Goal: Task Accomplishment & Management: Use online tool/utility

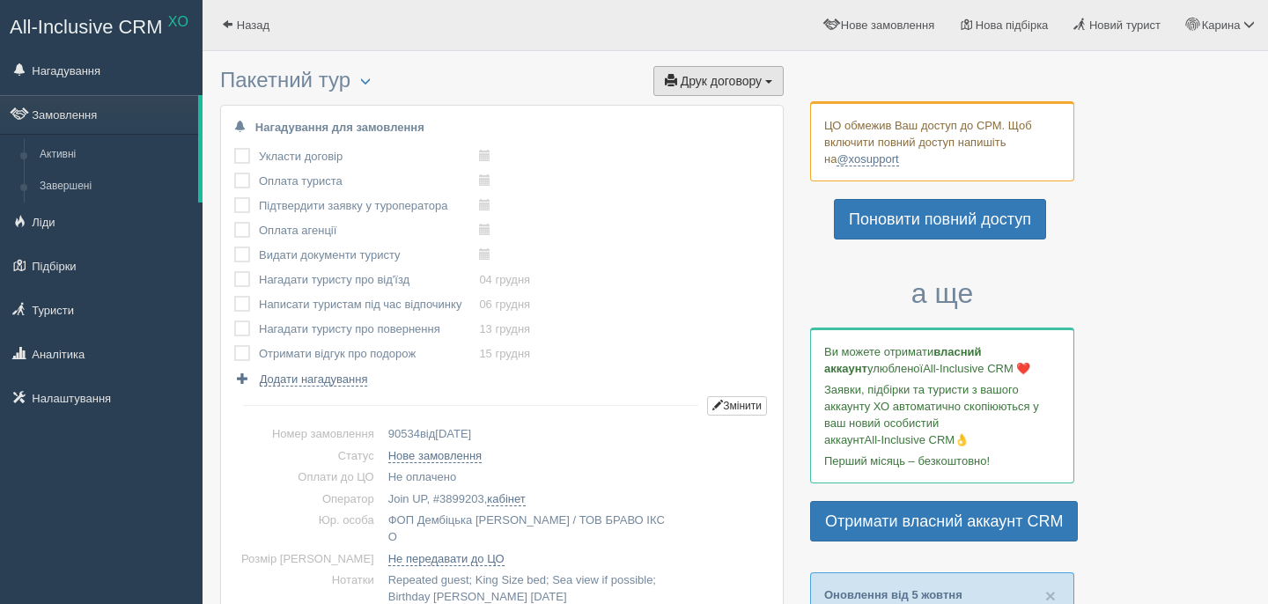
click at [691, 79] on span "Друк договору" at bounding box center [721, 81] width 81 height 14
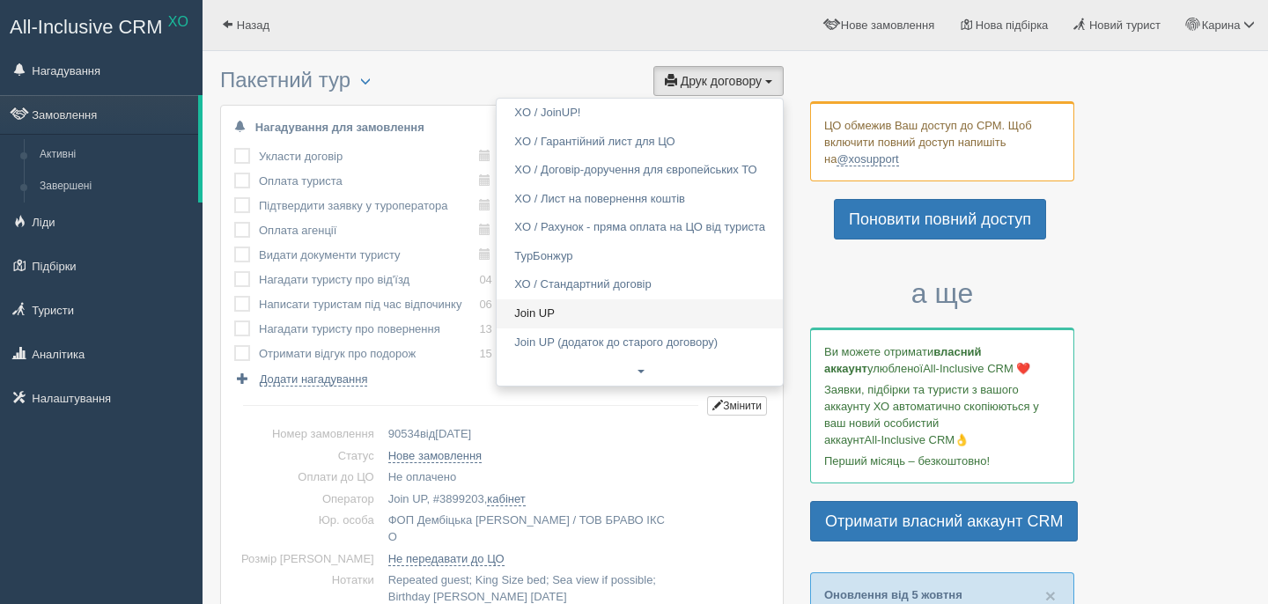
click at [597, 309] on link "Join UP" at bounding box center [640, 313] width 286 height 29
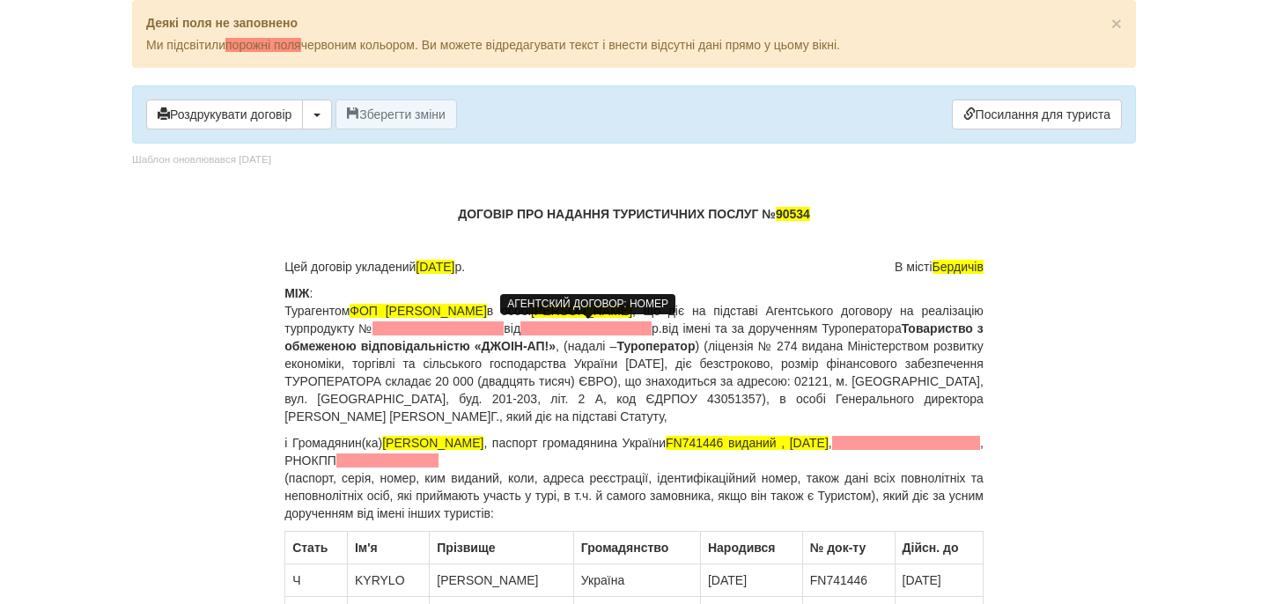
click at [504, 326] on span at bounding box center [437, 328] width 131 height 14
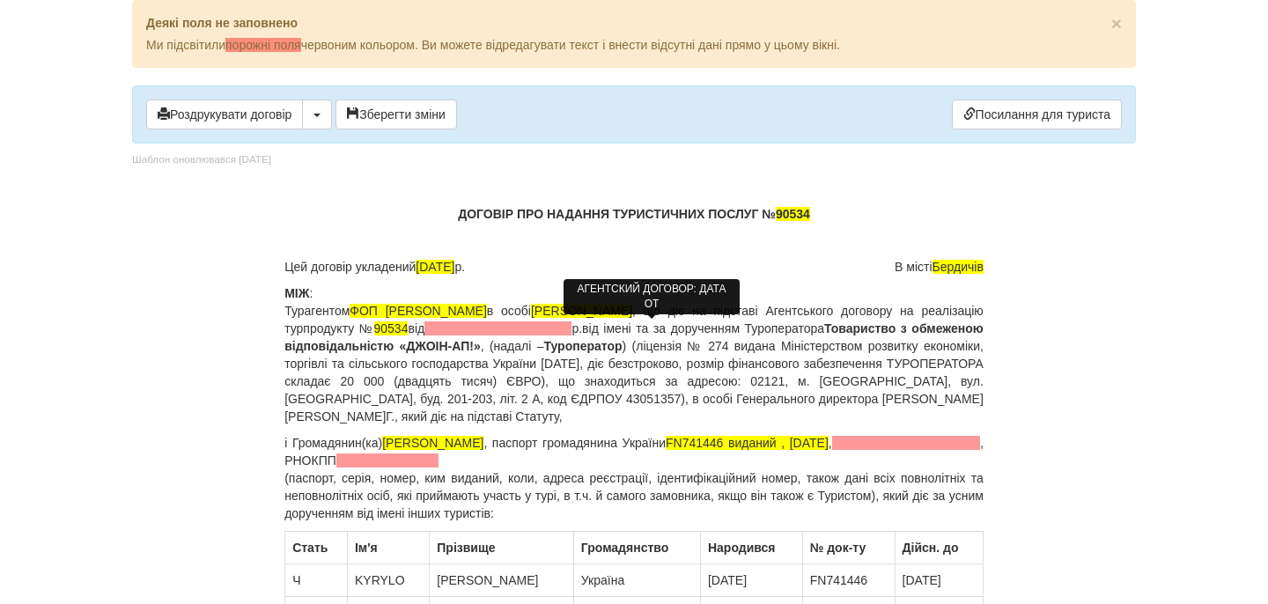
click at [571, 327] on span at bounding box center [497, 328] width 147 height 14
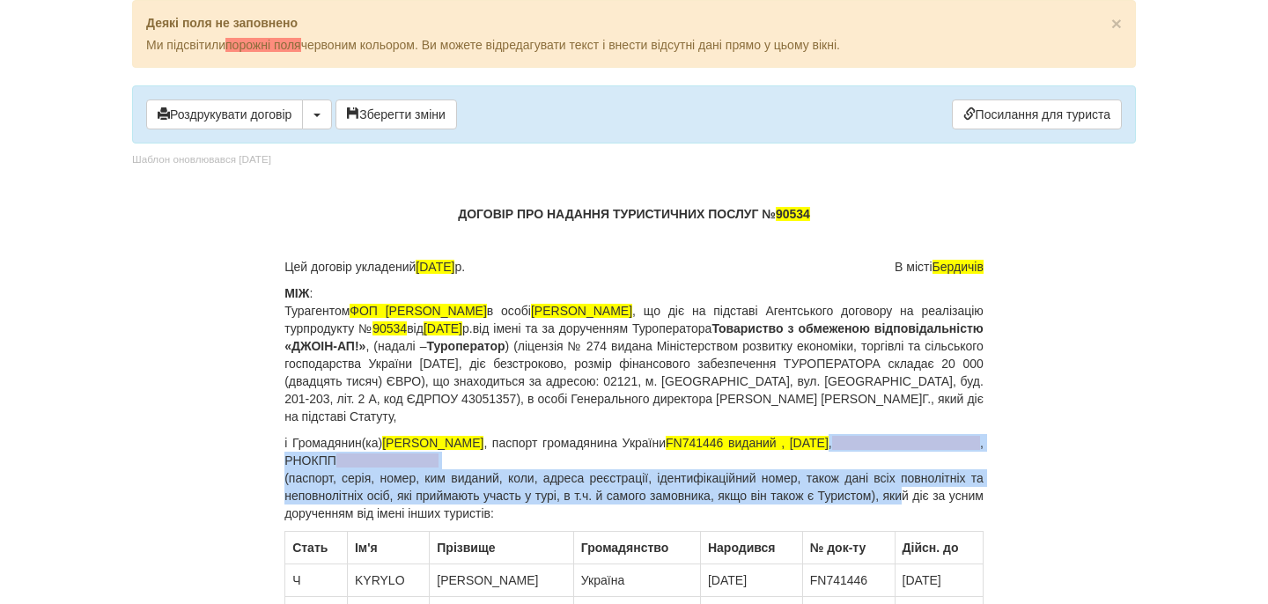
drag, startPoint x: 871, startPoint y: 443, endPoint x: 925, endPoint y: 482, distance: 66.9
click at [926, 491] on p "і Громадянин(ка) HRYSHKO KYRYLO , паспорт громадянина України FN741446 виданий …" at bounding box center [633, 478] width 699 height 88
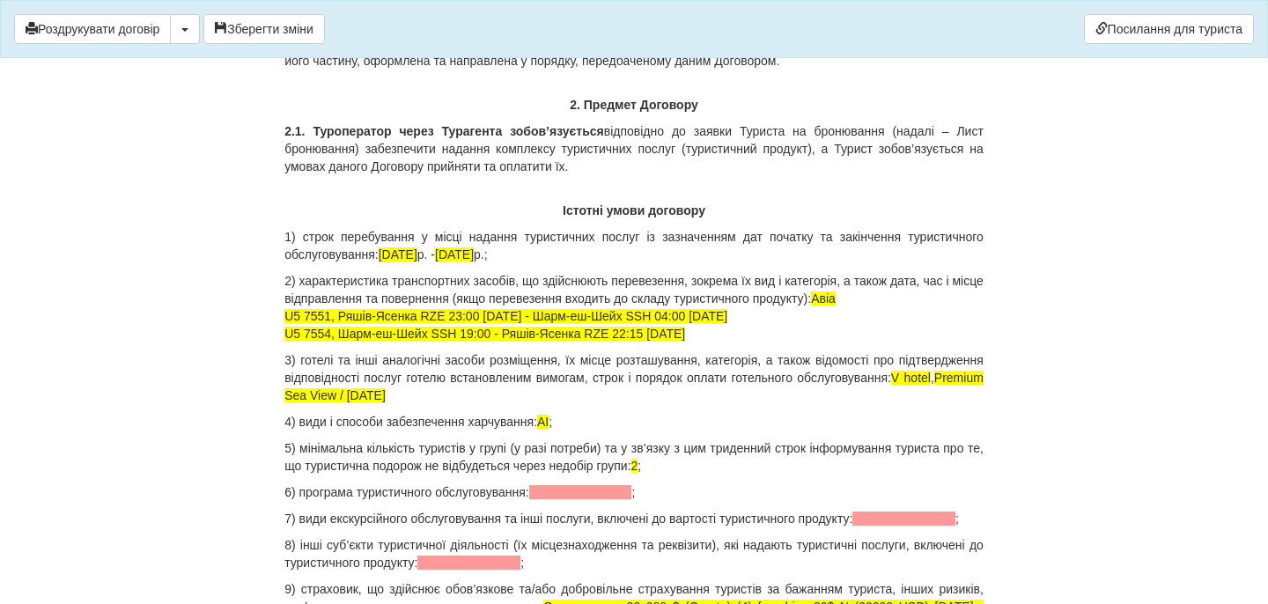
scroll to position [1636, 0]
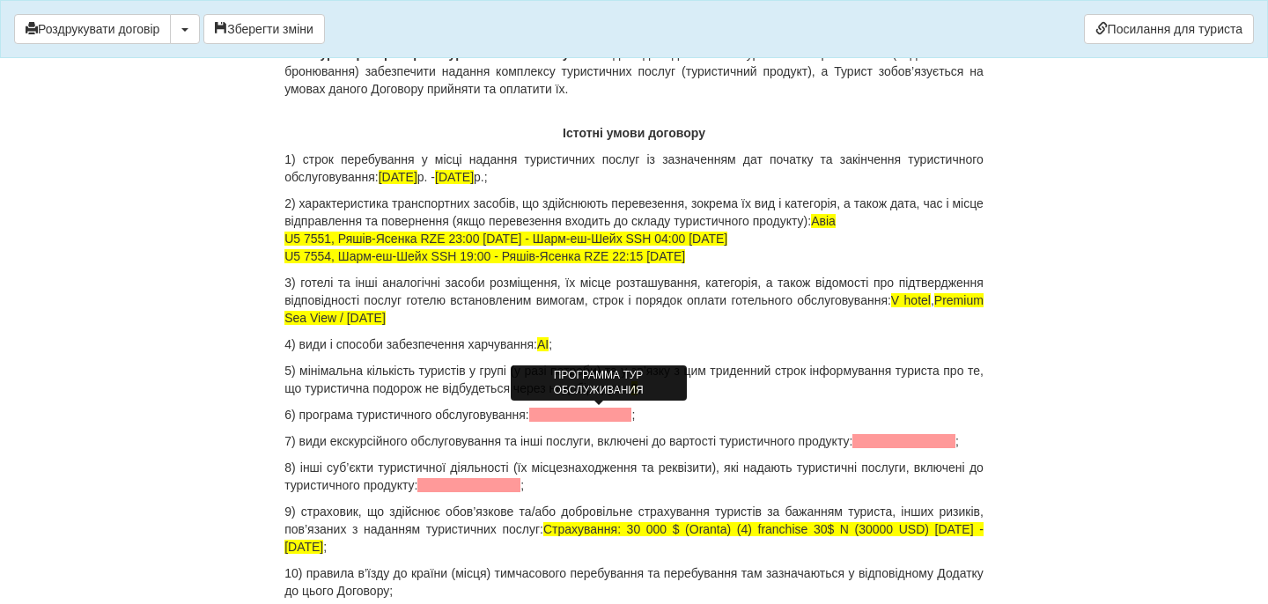
click at [577, 417] on span at bounding box center [580, 415] width 103 height 14
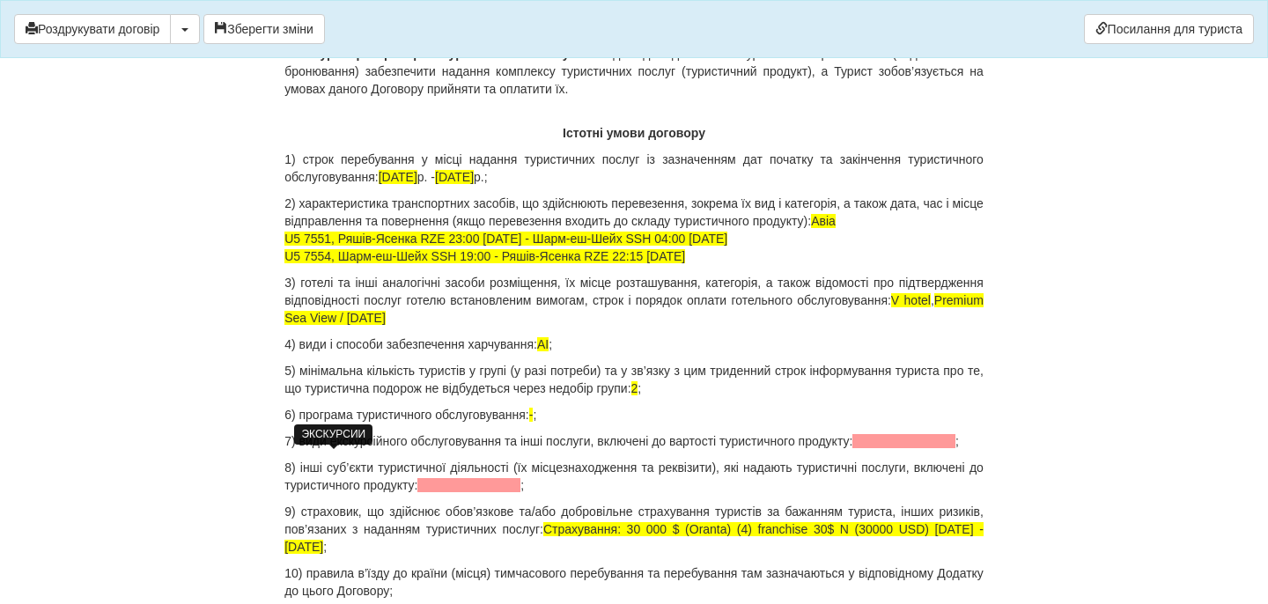
click at [852, 448] on span at bounding box center [903, 441] width 103 height 14
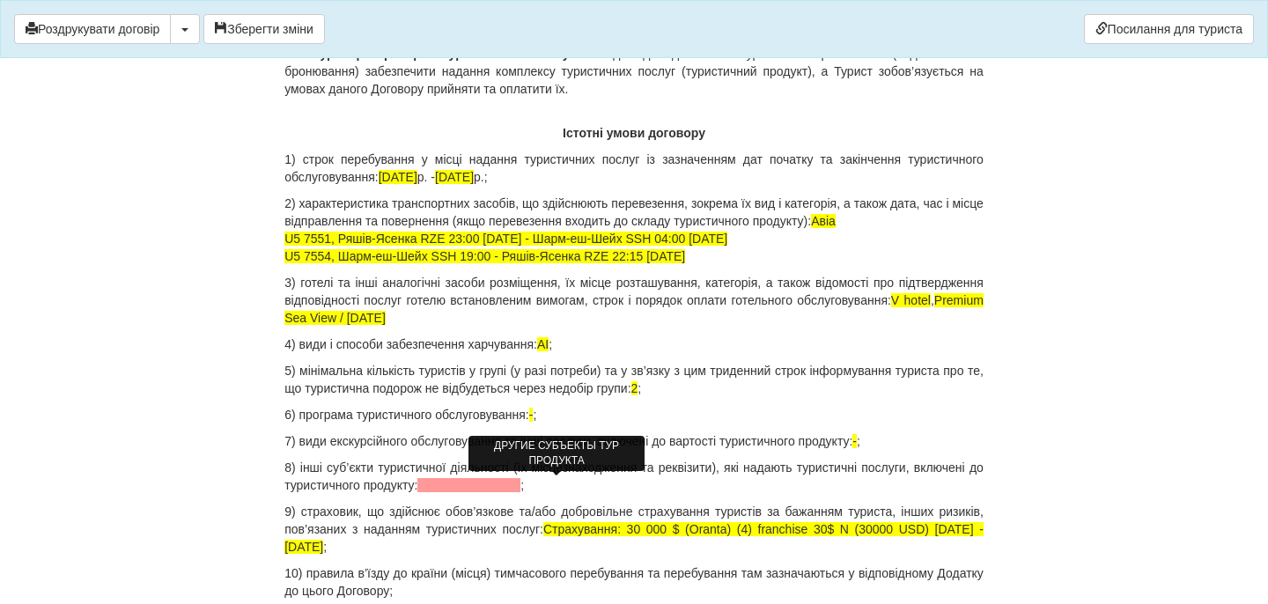
click at [520, 480] on span at bounding box center [468, 485] width 103 height 14
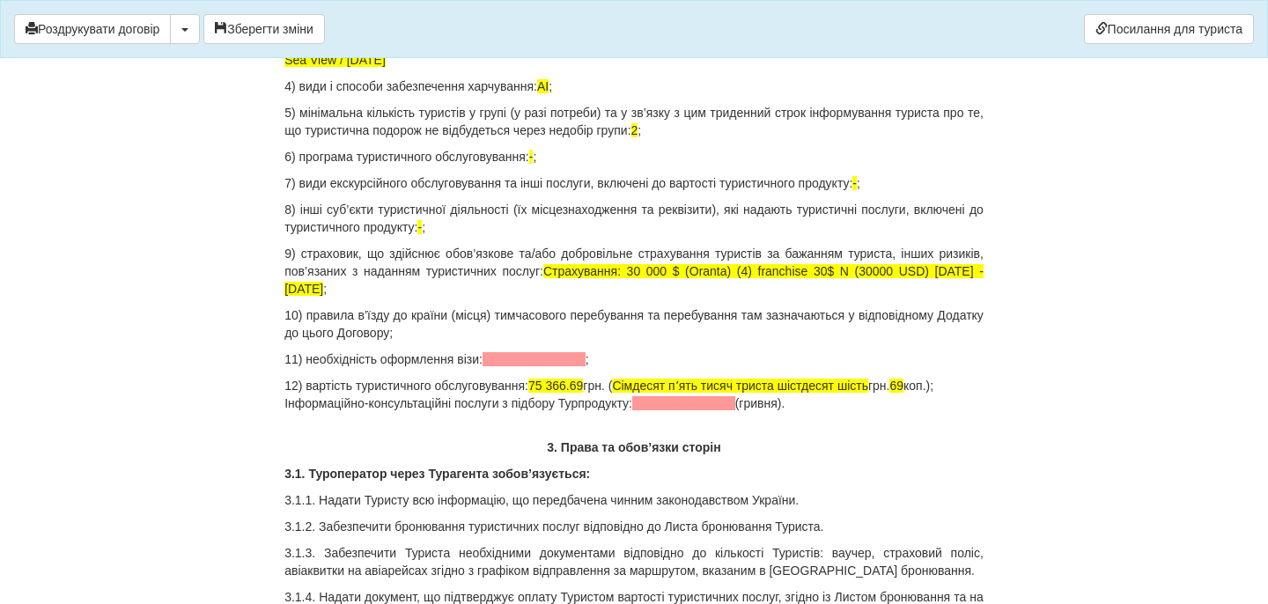
scroll to position [1896, 0]
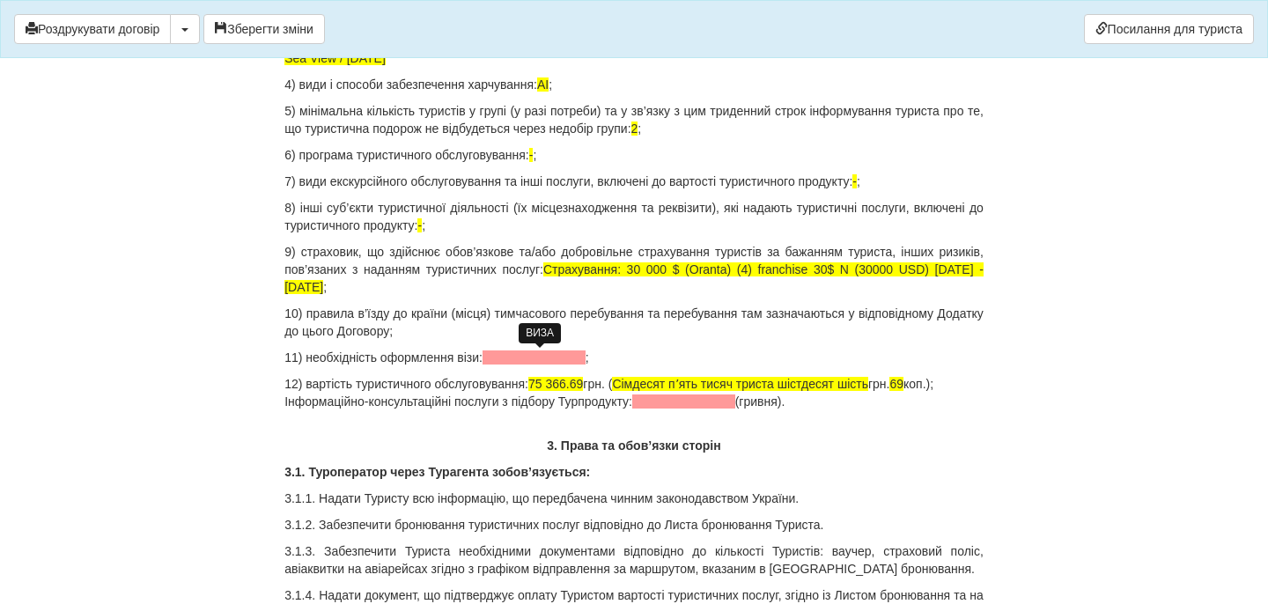
click at [568, 356] on span at bounding box center [534, 357] width 103 height 14
drag, startPoint x: 562, startPoint y: 383, endPoint x: 616, endPoint y: 387, distance: 54.7
click at [616, 387] on p "12) вартість туристичного обслуговування: 75 366.69 грн. ( Сімдесят пʼять тисяч…" at bounding box center [633, 392] width 699 height 35
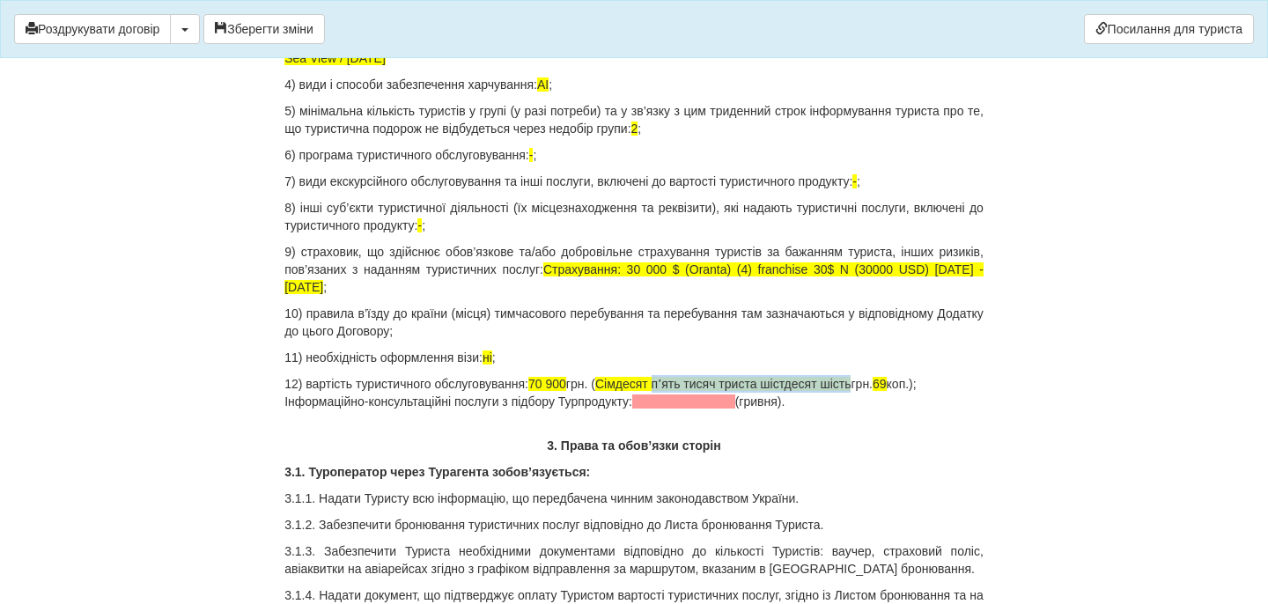
drag, startPoint x: 682, startPoint y: 387, endPoint x: 886, endPoint y: 391, distance: 204.3
click at [887, 391] on p "12) вартість туристичного обслуговування: 70 900 грн. ( Сімдесят пʼять тисяч тр…" at bounding box center [633, 392] width 699 height 35
click at [764, 385] on p "12) вартість туристичного обслуговування: 70 900 грн. ( Сімдесят тисяч грн. 69 …" at bounding box center [633, 392] width 699 height 35
click at [719, 387] on p "12) вартість туристичного обслуговування: 70 900 грн. ( Сімдесят тисяч грн. 00 …" at bounding box center [633, 392] width 699 height 35
drag, startPoint x: 853, startPoint y: 387, endPoint x: 853, endPoint y: 409, distance: 21.1
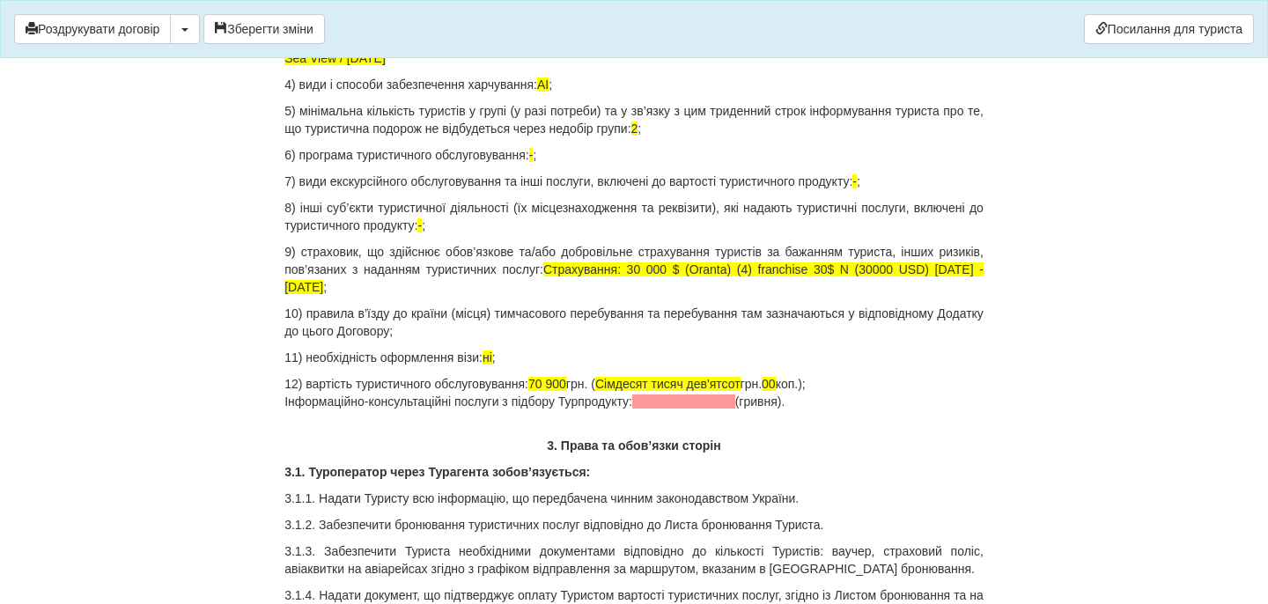
click at [853, 409] on p "12) вартість туристичного обслуговування: 70 900 грн. ( Сімдесят тисяч дев'ятсо…" at bounding box center [633, 392] width 699 height 35
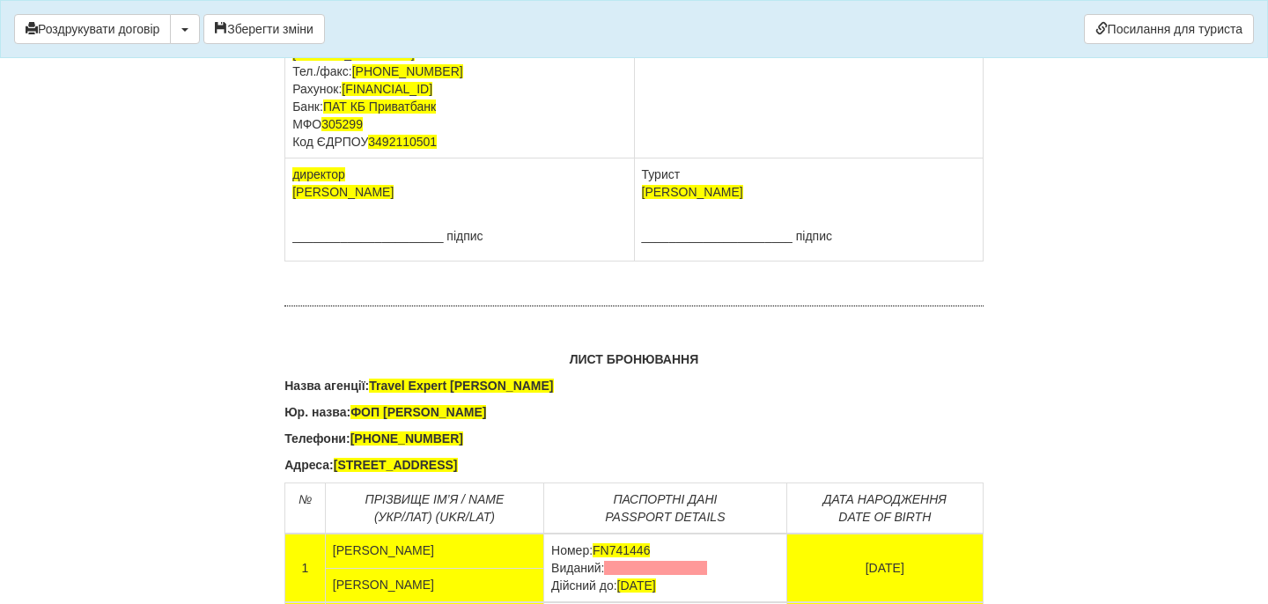
scroll to position [11125, 0]
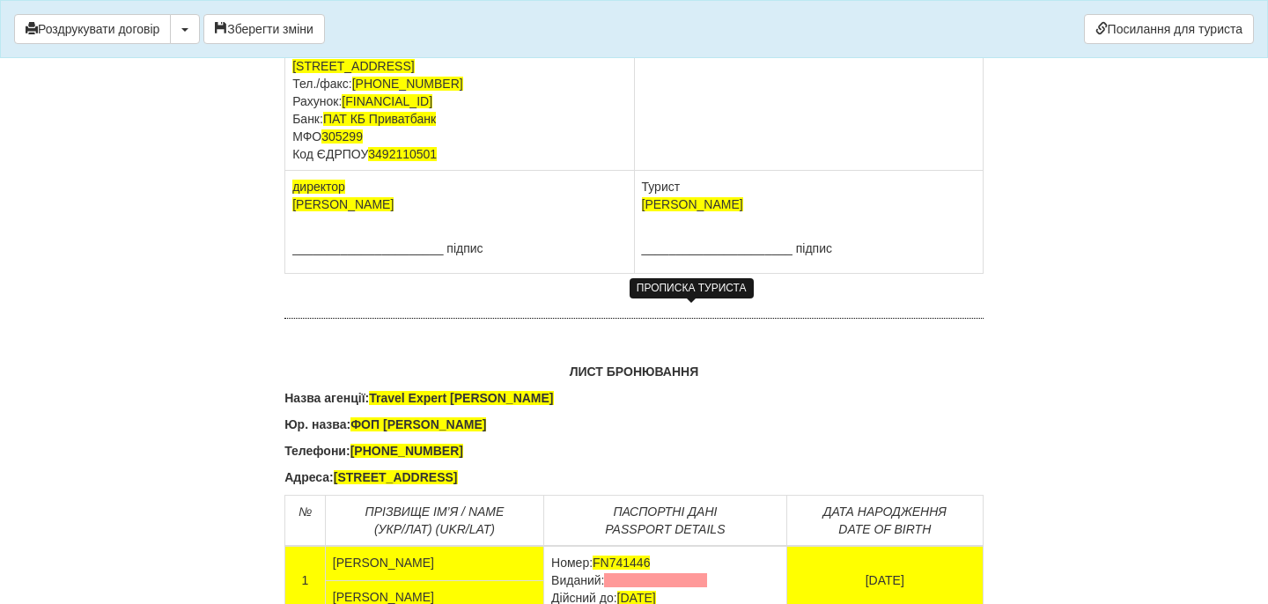
drag, startPoint x: 758, startPoint y: 345, endPoint x: 640, endPoint y: 333, distance: 118.6
click at [640, 171] on td "HRYSHKO KYRYLO Паспорт FN741446 виданий , 10.05.2018" at bounding box center [808, 66] width 349 height 209
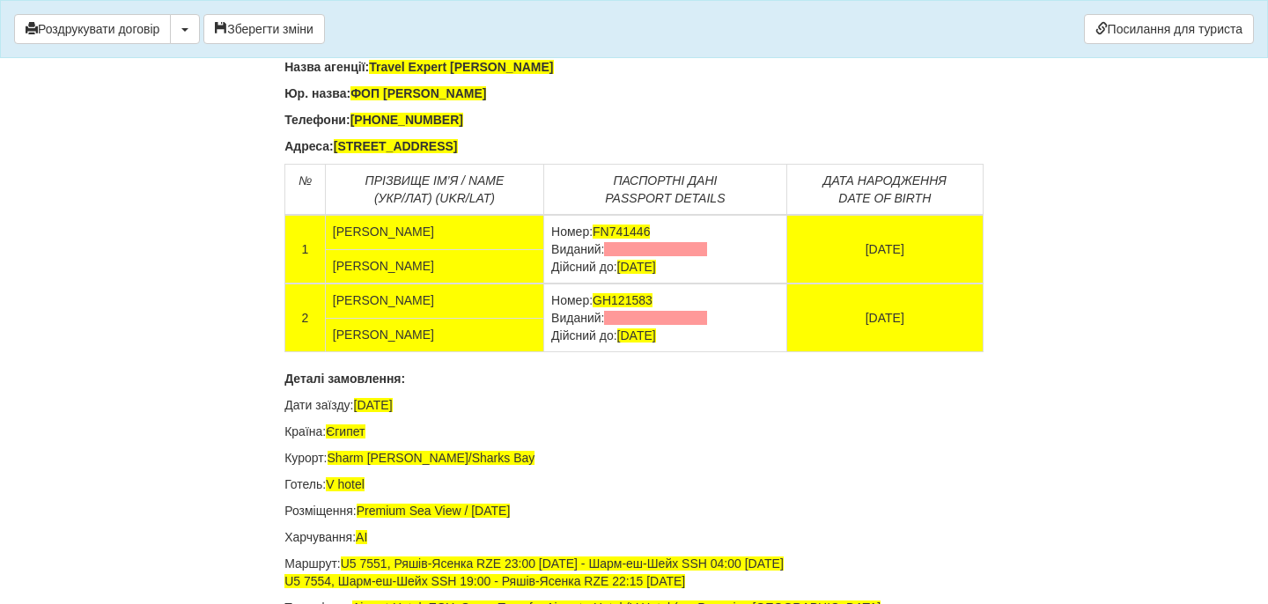
scroll to position [11486, 0]
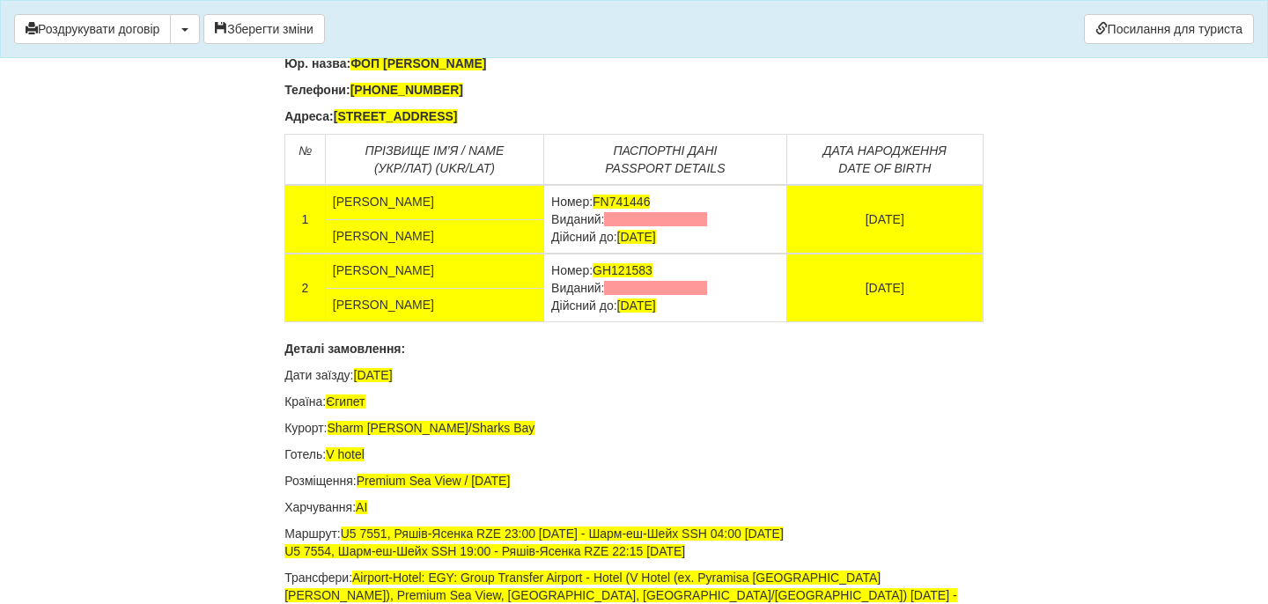
drag, startPoint x: 713, startPoint y: 537, endPoint x: 552, endPoint y: 537, distance: 161.1
click at [552, 254] on td "Номер: FN741446 Виданий: Дійсний до: 10.05.2028" at bounding box center [665, 219] width 243 height 69
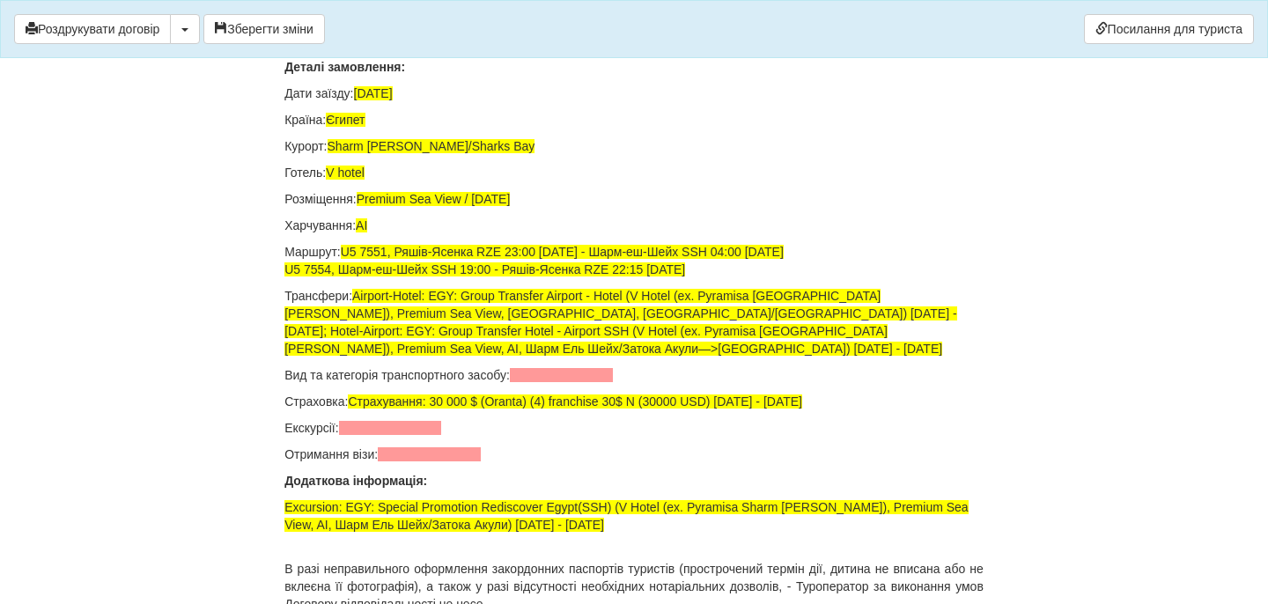
scroll to position [11766, 0]
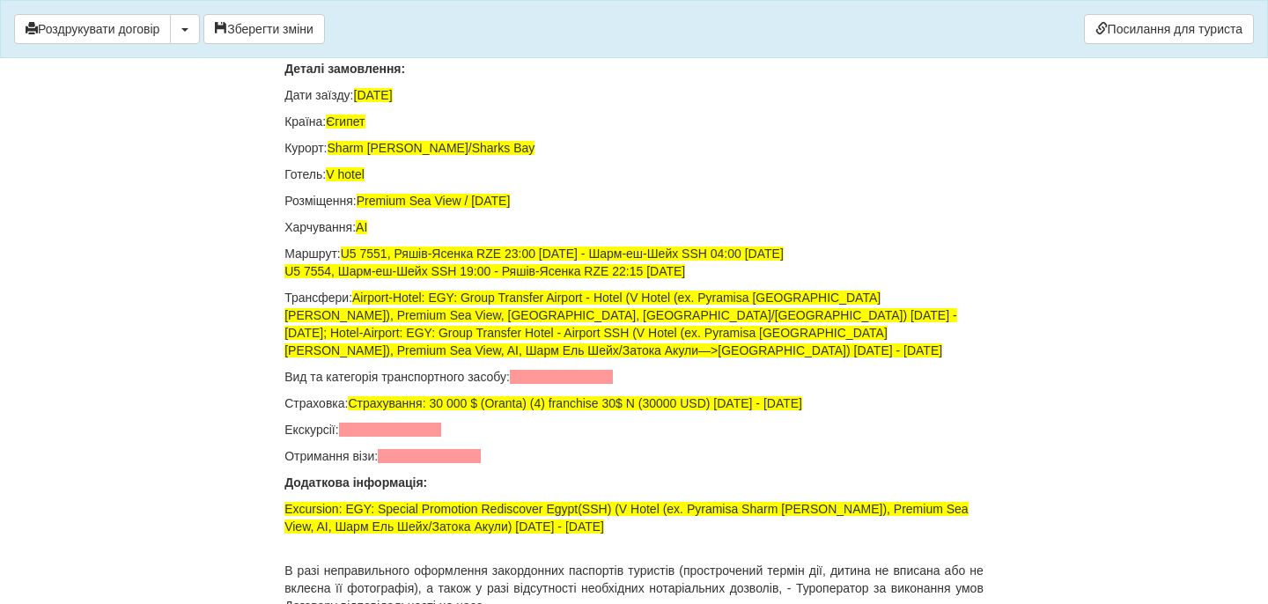
drag, startPoint x: 713, startPoint y: 328, endPoint x: 550, endPoint y: 328, distance: 162.9
click at [550, 42] on td "Номер: GH121583 Виданий: Дійсний до: 10.11.2033" at bounding box center [665, 8] width 243 height 69
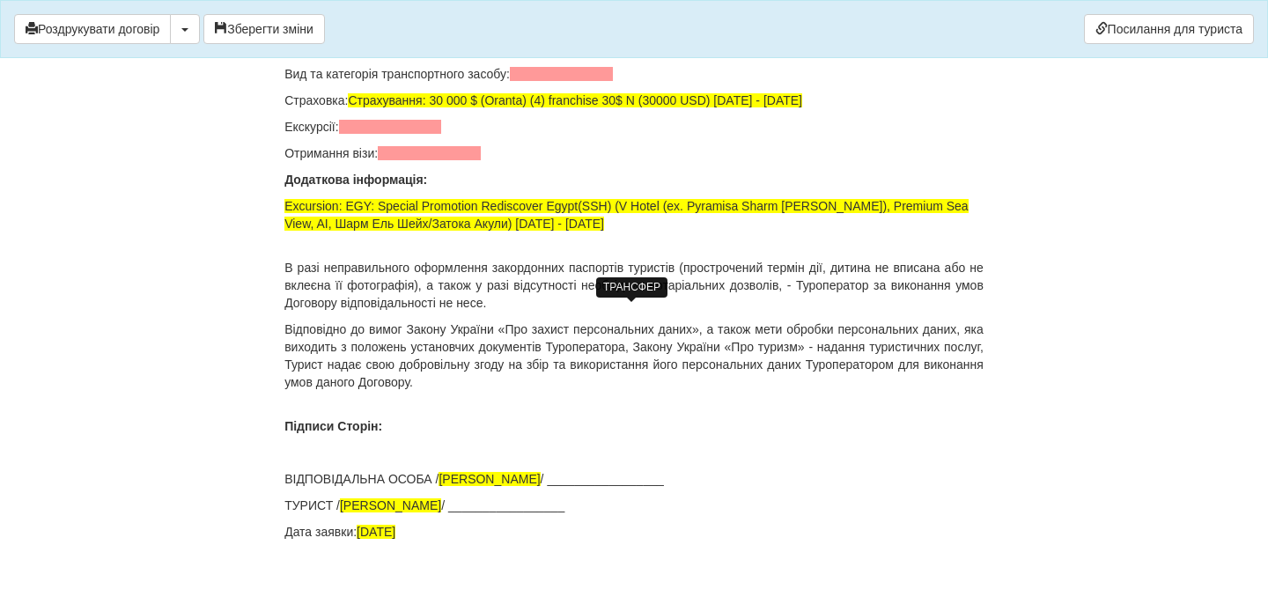
scroll to position [12070, 0]
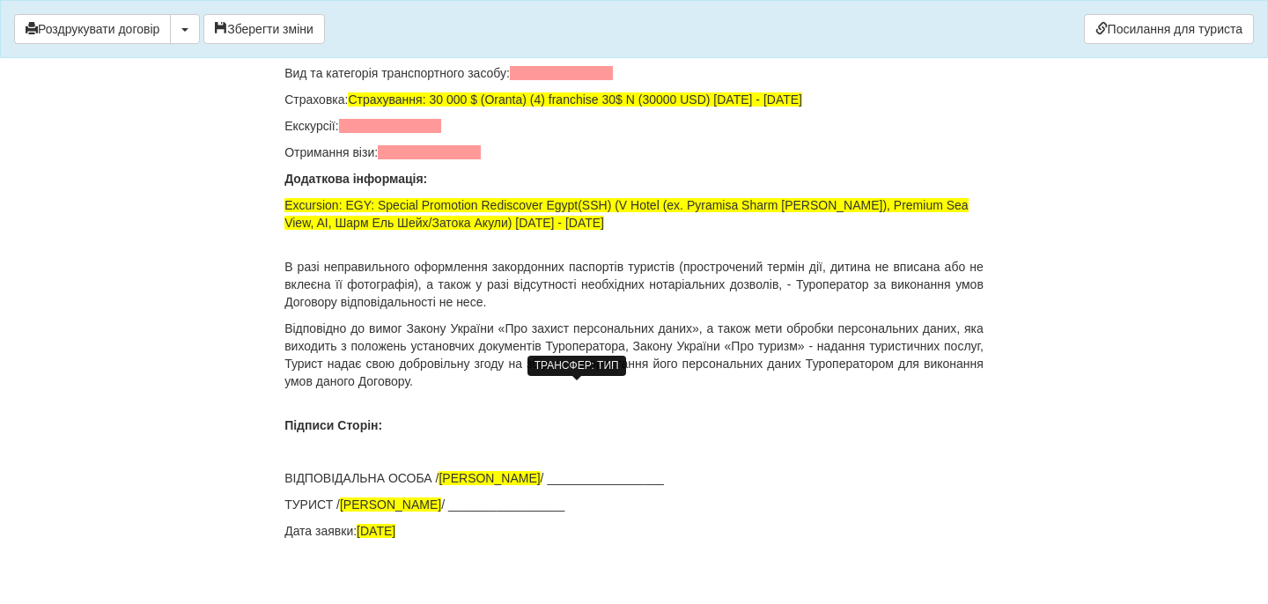
click at [555, 80] on span at bounding box center [561, 73] width 103 height 14
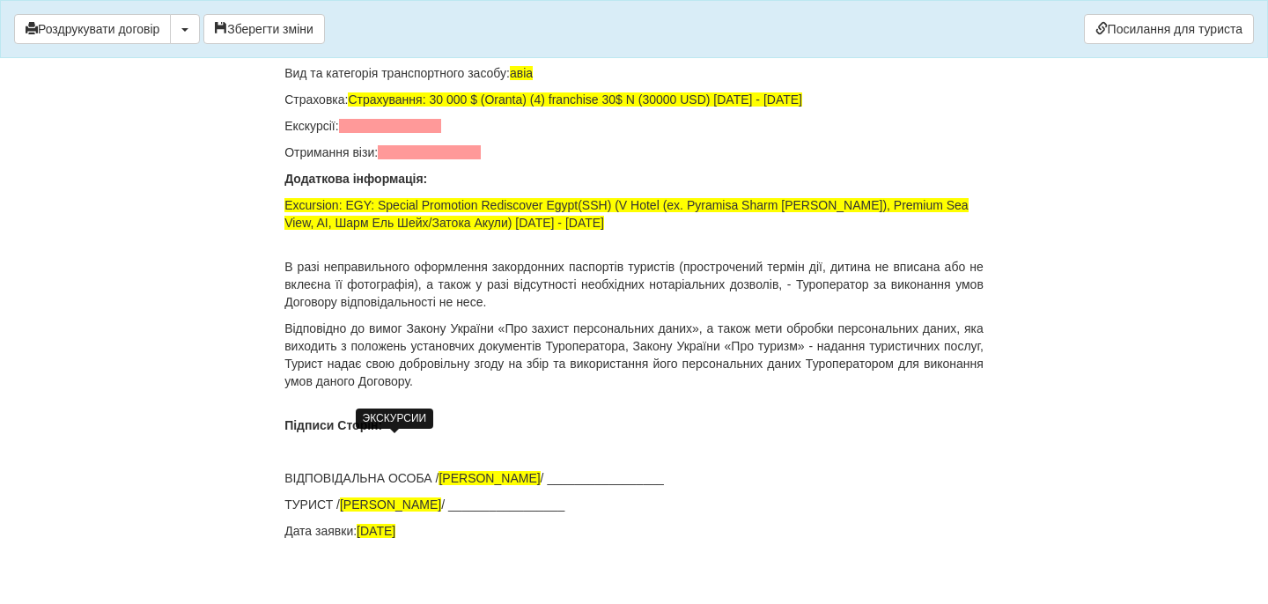
click at [428, 133] on span at bounding box center [390, 126] width 103 height 14
click at [450, 159] on span at bounding box center [429, 152] width 103 height 14
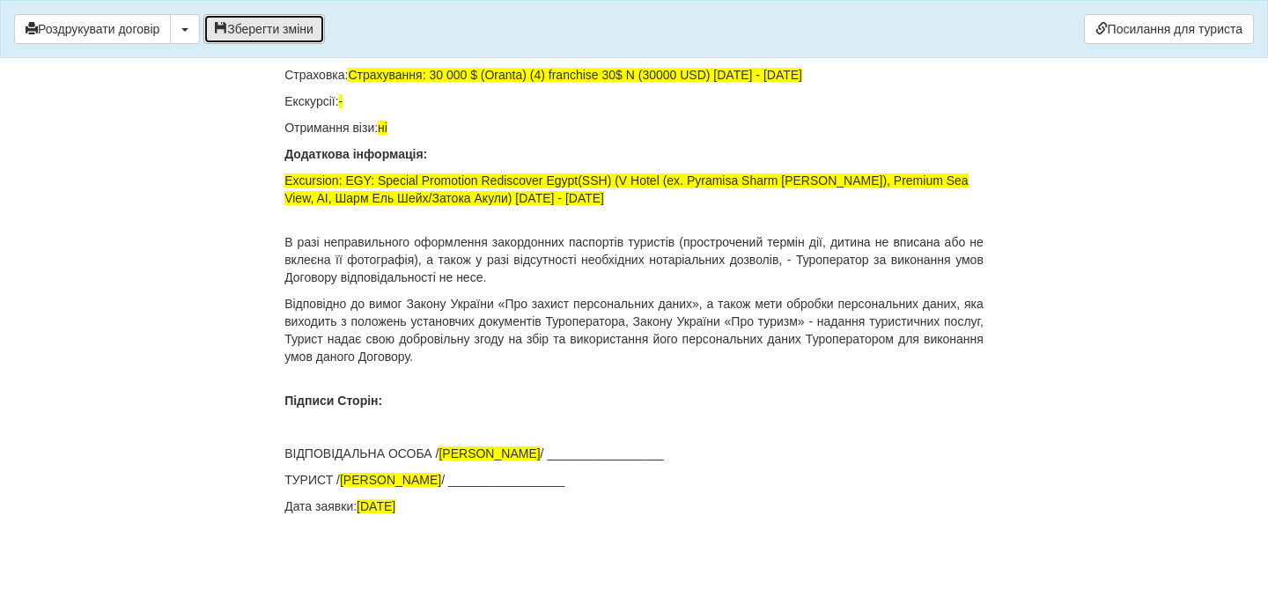
click at [300, 30] on button "Зберегти зміни" at bounding box center [264, 29] width 122 height 30
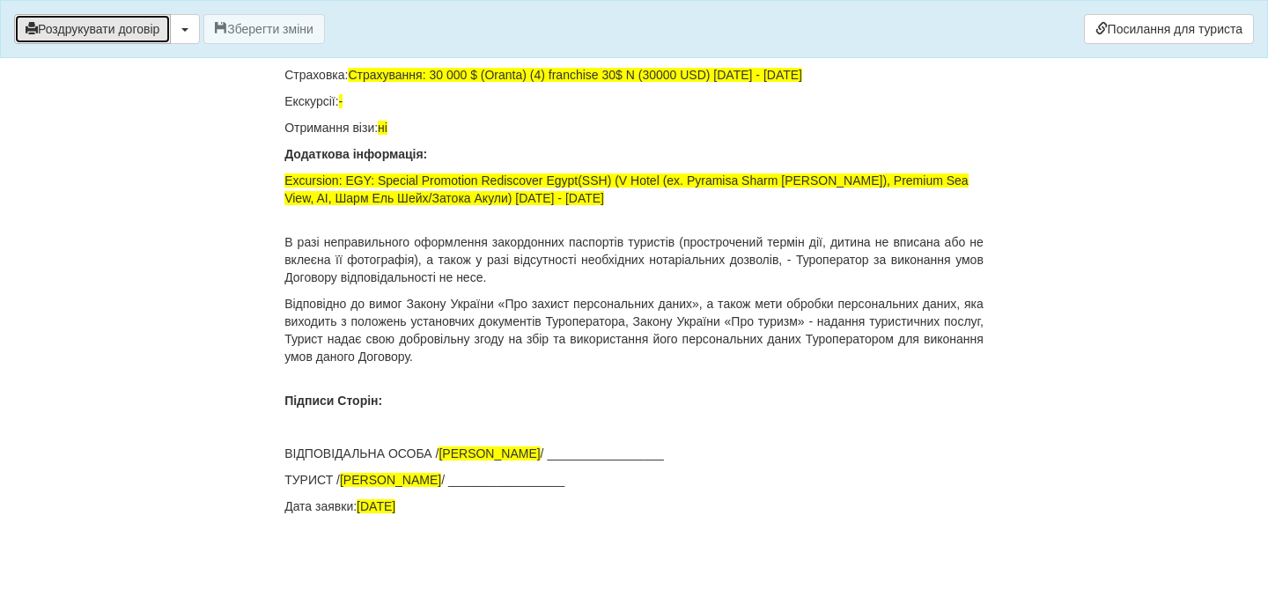
click at [142, 32] on button "Роздрукувати договір" at bounding box center [92, 29] width 157 height 30
